Goal: Task Accomplishment & Management: Use online tool/utility

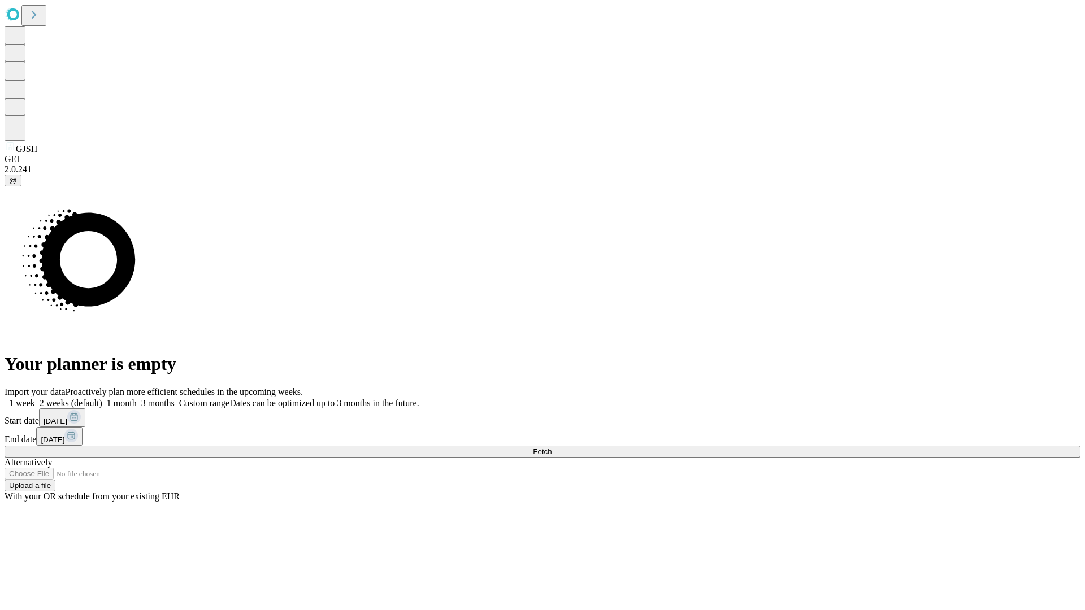
click at [551, 448] on span "Fetch" at bounding box center [542, 452] width 19 height 8
